Goal: Find specific page/section: Locate a particular part of the current website

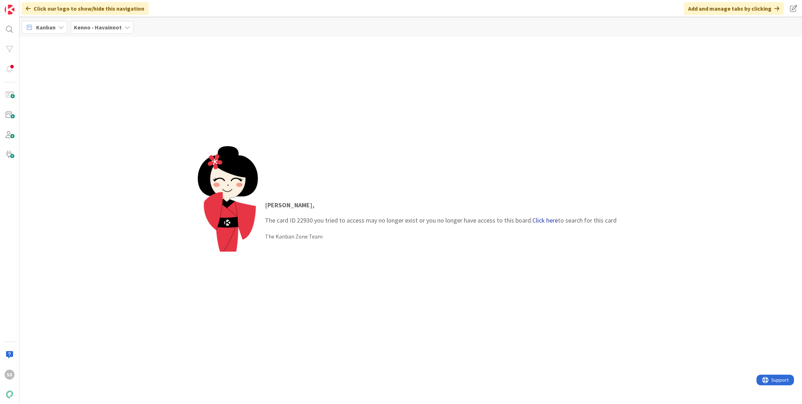
click at [553, 218] on link "Click here" at bounding box center [545, 220] width 25 height 8
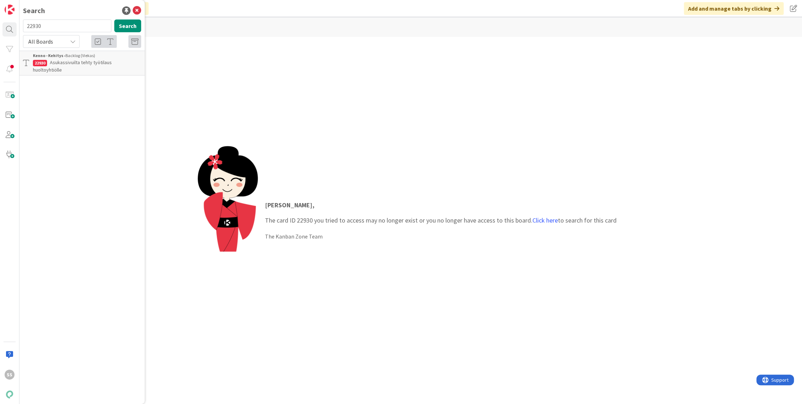
click at [99, 62] on span "Asukassivuilta tehty työtilaus huoltoyhtiölle" at bounding box center [72, 66] width 79 height 14
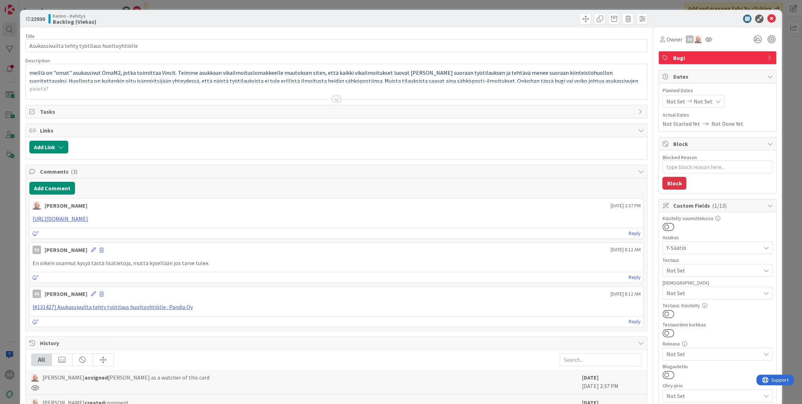
type textarea "x"
click at [333, 99] on div at bounding box center [337, 99] width 8 height 6
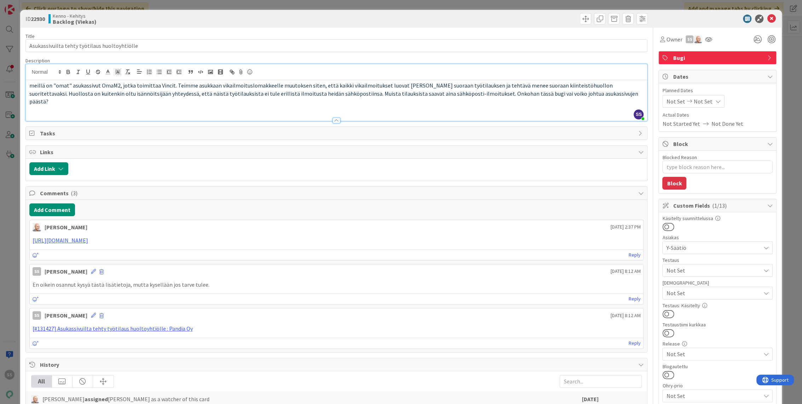
click at [586, 105] on p at bounding box center [336, 109] width 615 height 8
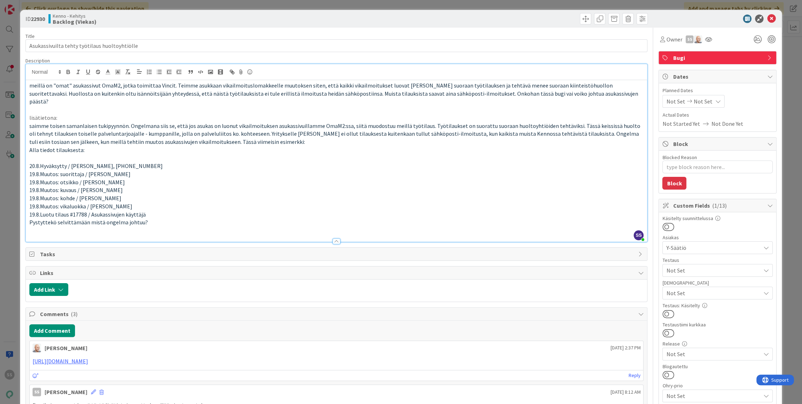
click at [768, 19] on icon at bounding box center [771, 19] width 8 height 8
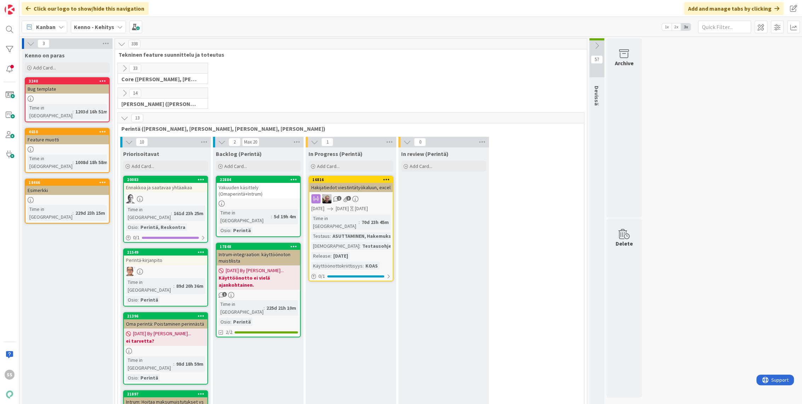
click at [104, 23] on b "Kenno - Kehitys" at bounding box center [94, 26] width 40 height 7
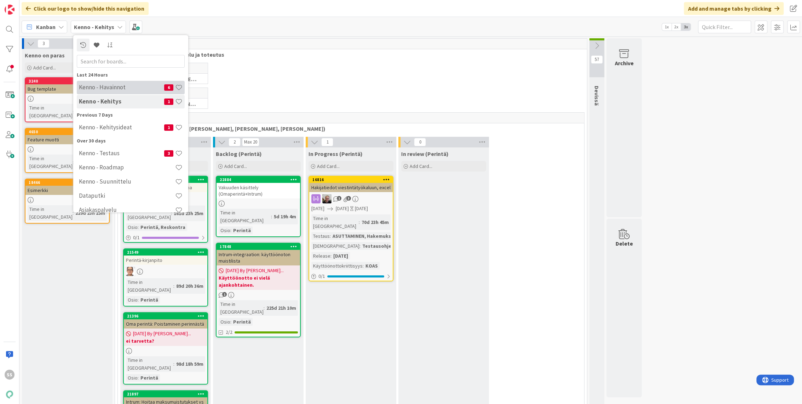
click at [118, 85] on h4 "Kenno - Havainnot" at bounding box center [121, 87] width 85 height 7
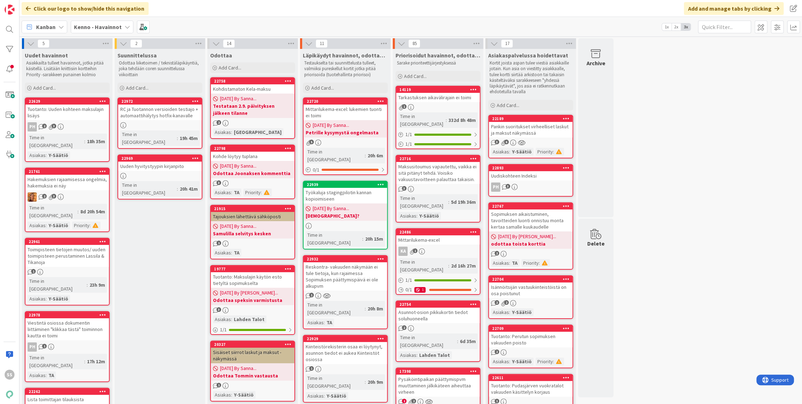
click at [525, 130] on div "Pankin suoritukset virheelliset laskut ja maksut näkymässä" at bounding box center [531, 130] width 84 height 16
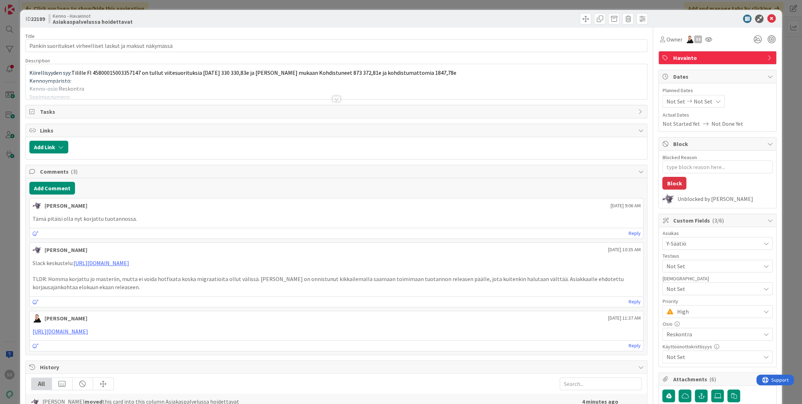
type textarea "x"
click at [334, 100] on div at bounding box center [337, 99] width 8 height 6
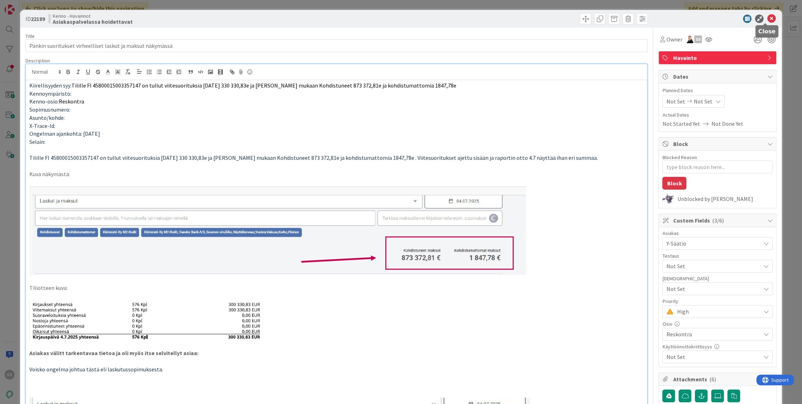
click at [767, 19] on icon at bounding box center [771, 19] width 8 height 8
